Goal: Transaction & Acquisition: Book appointment/travel/reservation

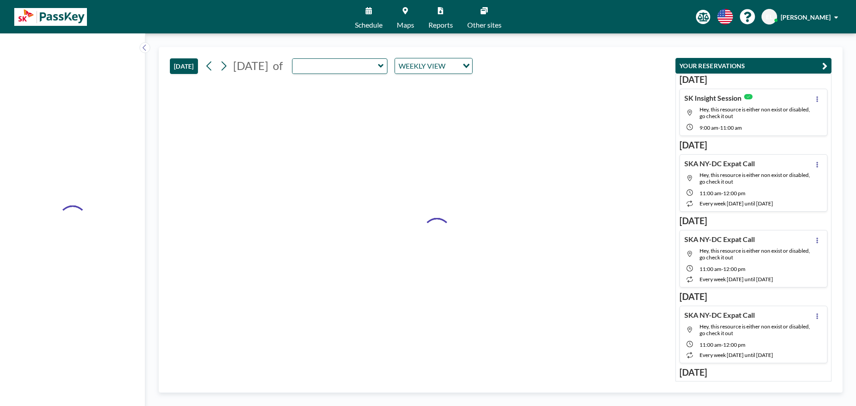
type input "Board Room"
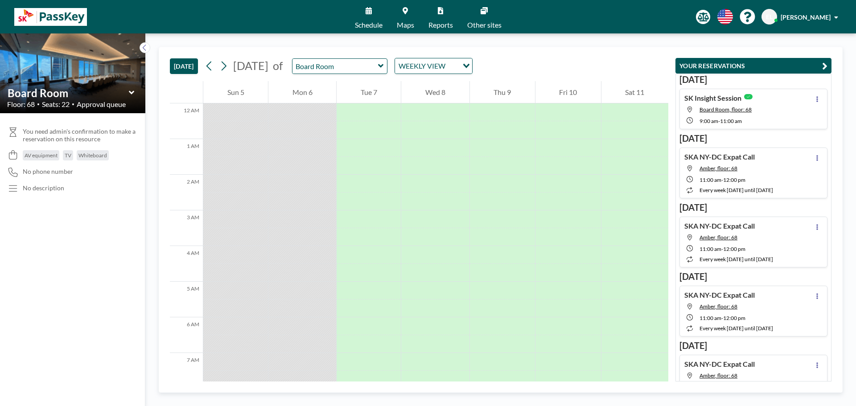
click at [362, 13] on link "Schedule" at bounding box center [369, 16] width 42 height 33
click at [410, 20] on link "Maps" at bounding box center [406, 16] width 32 height 33
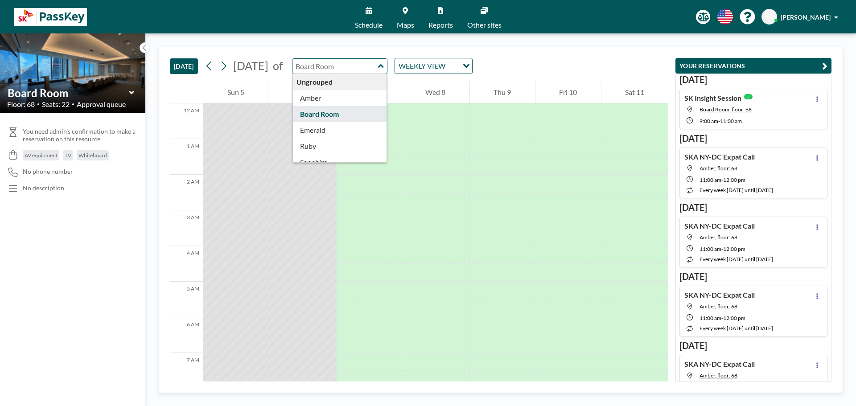
click at [378, 64] on input "text" at bounding box center [335, 66] width 86 height 15
type input "Amber"
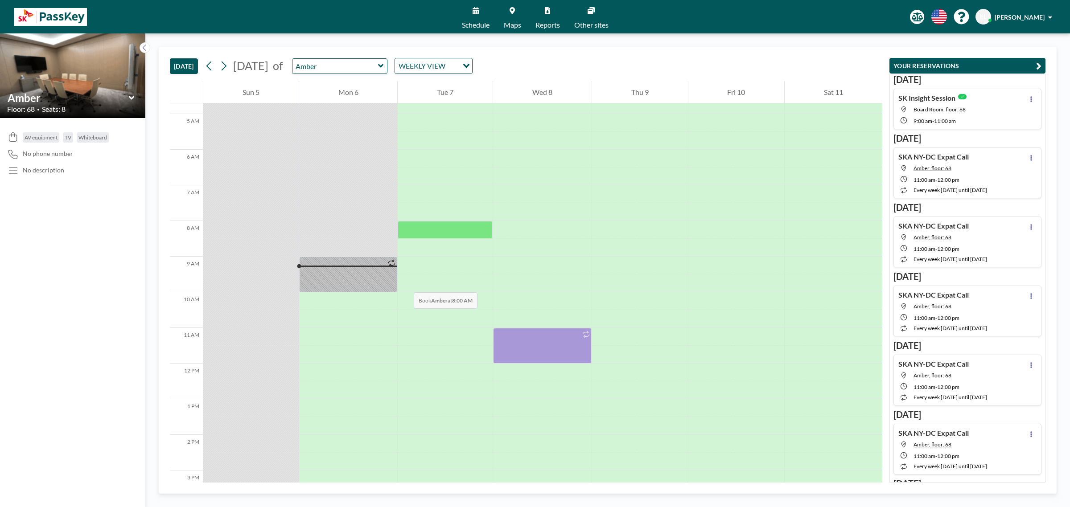
scroll to position [334, 0]
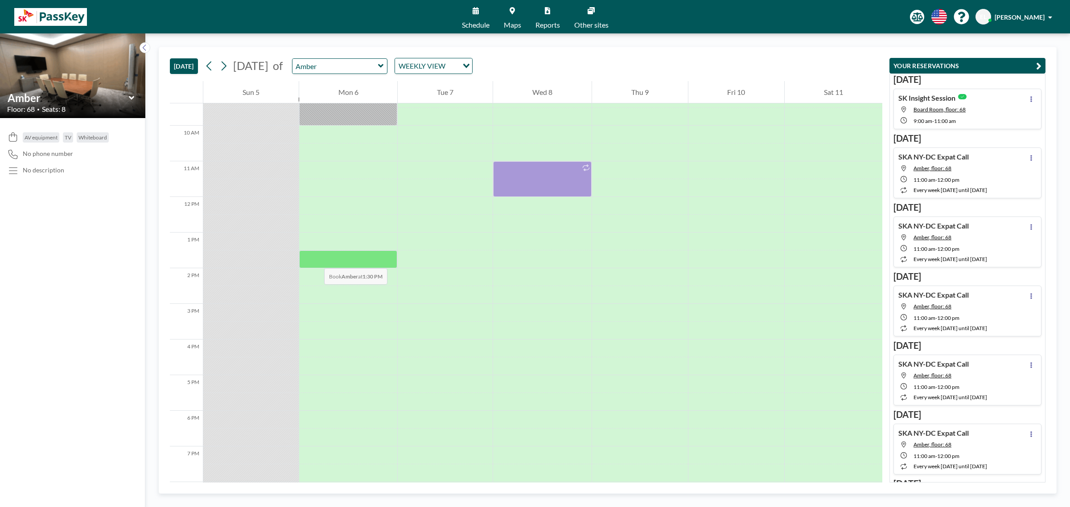
click at [315, 259] on div at bounding box center [348, 260] width 99 height 18
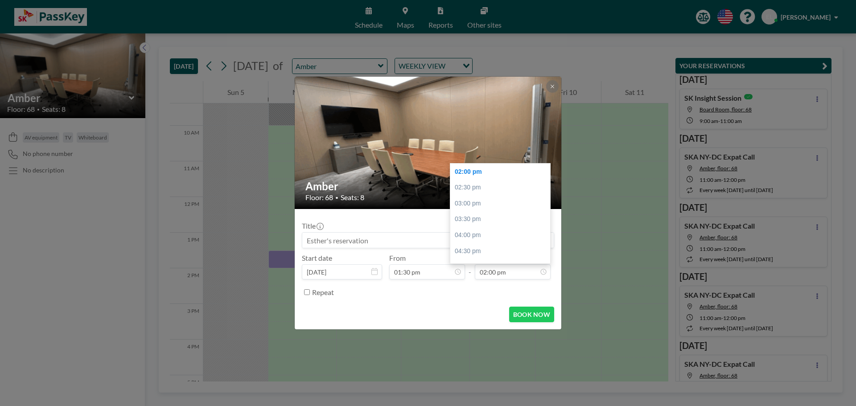
scroll to position [444, 0]
drag, startPoint x: 480, startPoint y: 216, endPoint x: 479, endPoint y: 205, distance: 10.7
click at [479, 205] on div "12:00 am 12:30 am 01:00 am 01:30 am 02:00 am 02:30 am 03:00 am 03:30 am 04:00 a…" at bounding box center [502, 214] width 104 height 100
click at [479, 205] on div "03:00 pm" at bounding box center [502, 203] width 104 height 16
type input "03:00 pm"
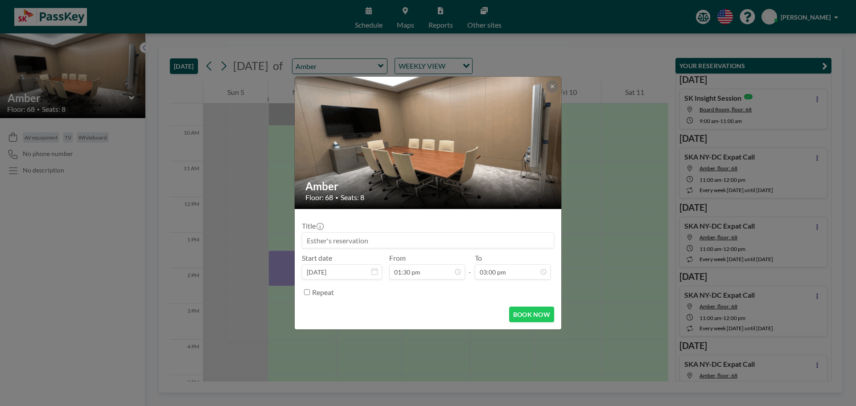
click at [388, 241] on input at bounding box center [427, 240] width 251 height 15
type input "ㄴ"
type input "SKA"
click at [534, 317] on button "BOOK NOW" at bounding box center [531, 315] width 45 height 16
